Goal: Find specific page/section: Find specific page/section

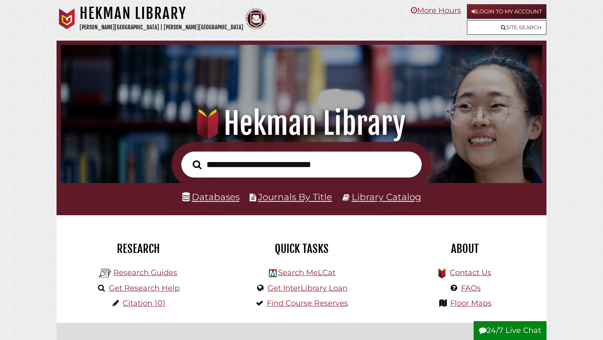
scroll to position [159, 477]
click at [163, 273] on link "Research Guides" at bounding box center [145, 272] width 64 height 9
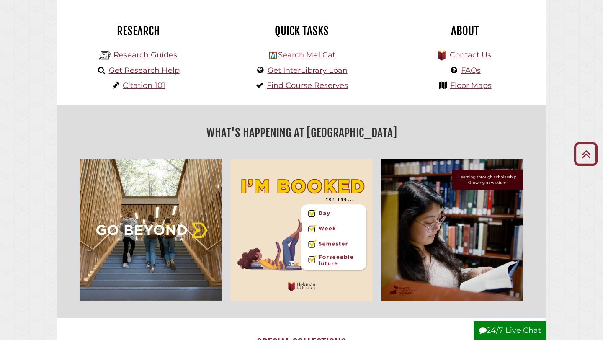
scroll to position [220, 0]
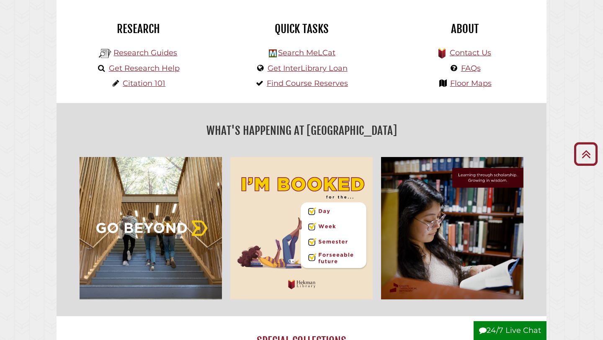
click at [158, 47] on li "Research Guides" at bounding box center [138, 51] width 82 height 15
click at [156, 49] on link "Research Guides" at bounding box center [145, 52] width 64 height 9
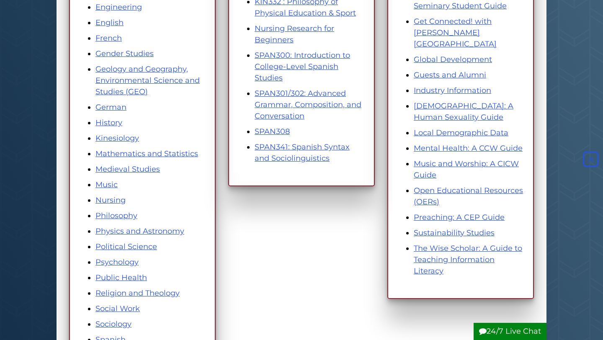
scroll to position [400, 0]
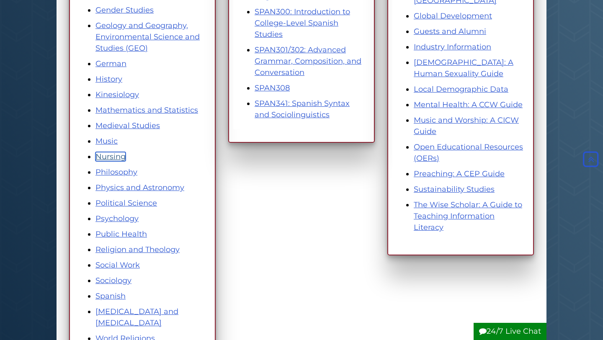
click at [114, 156] on link "Nursing" at bounding box center [110, 156] width 30 height 9
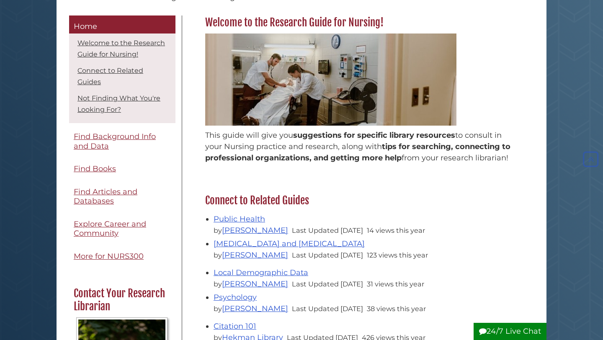
scroll to position [119, 0]
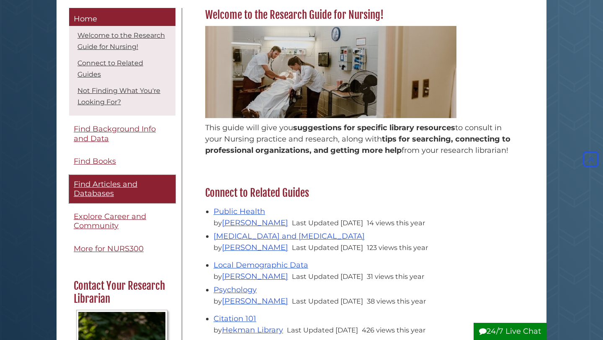
click at [120, 189] on link "Find Articles and Databases" at bounding box center [122, 189] width 106 height 28
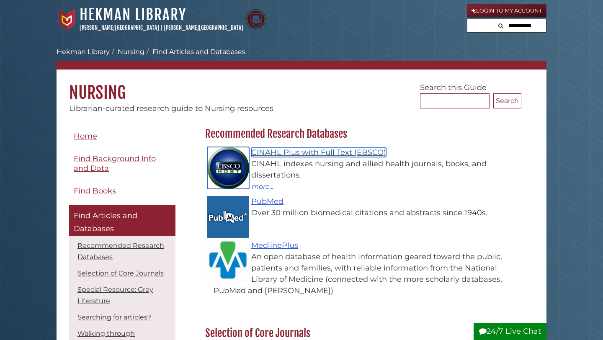
click at [299, 155] on link "CINAHL Plus with Full Text (EBSCO)" at bounding box center [318, 152] width 135 height 9
